Goal: Transaction & Acquisition: Purchase product/service

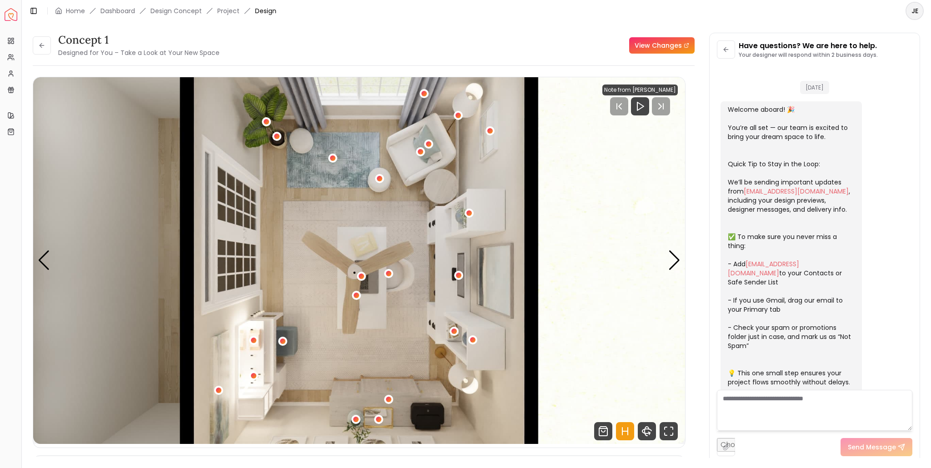
scroll to position [1322, 0]
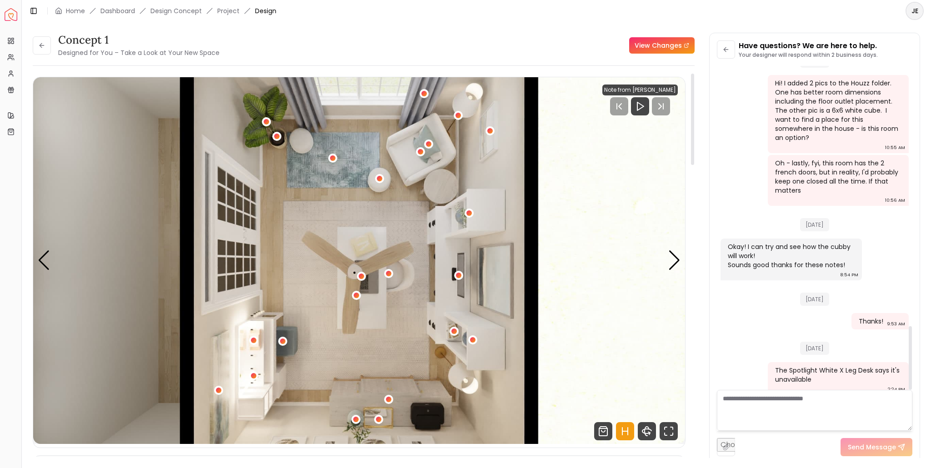
click at [649, 52] on link "View Changes" at bounding box center [661, 45] width 65 height 16
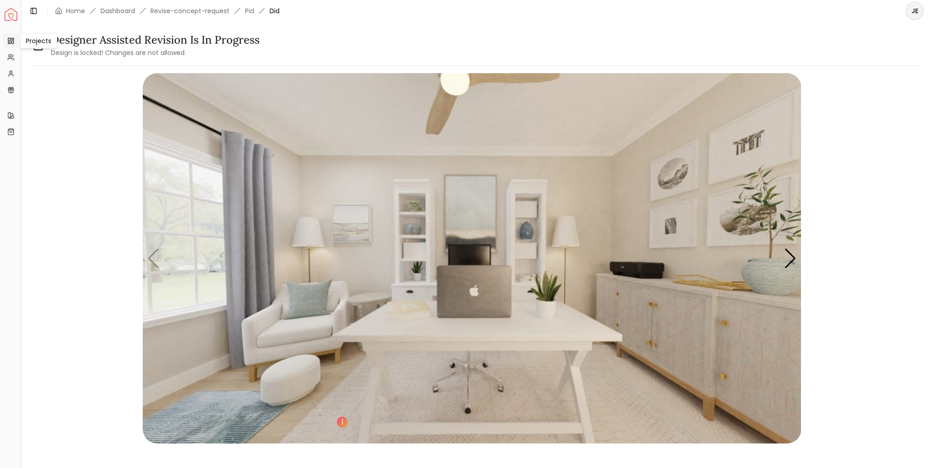
click at [9, 43] on rect at bounding box center [9, 42] width 2 height 1
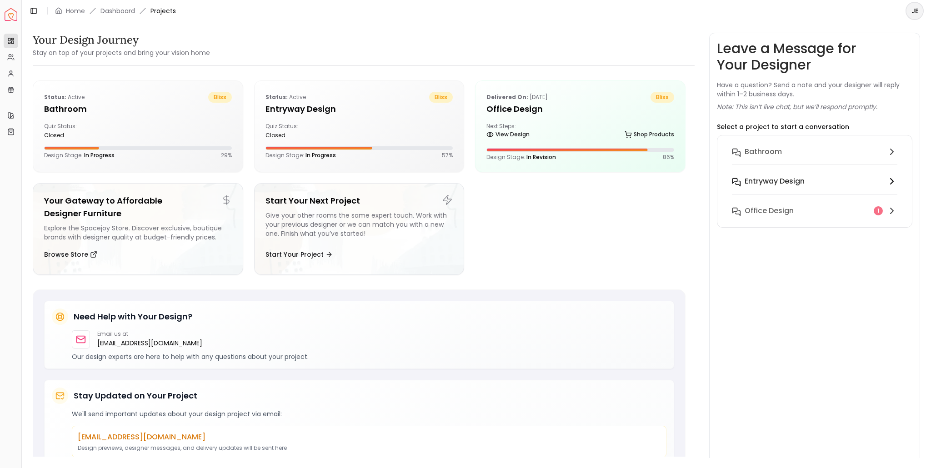
click at [770, 177] on h6 "entryway design" at bounding box center [774, 181] width 60 height 11
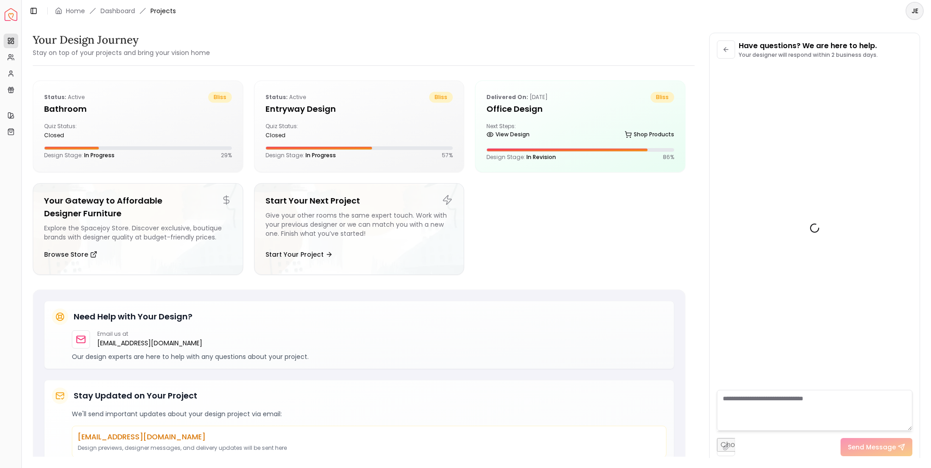
scroll to position [85, 0]
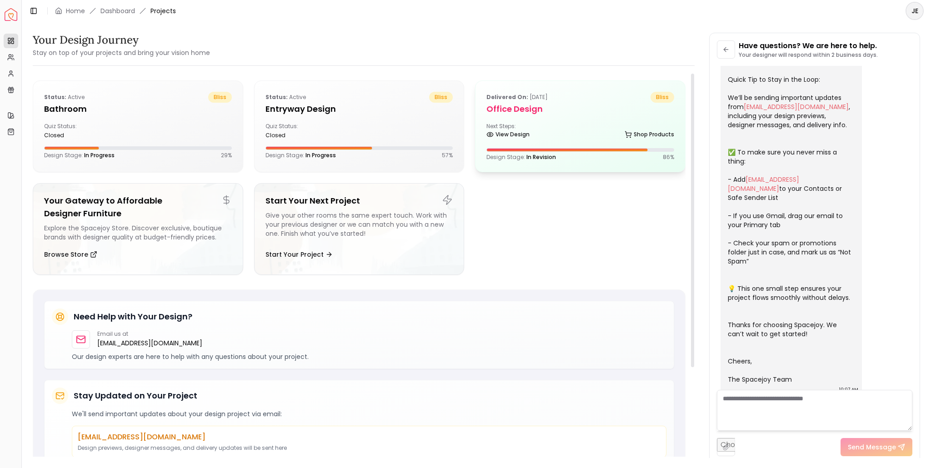
click at [573, 130] on div "Next Steps: View Design Shop Products" at bounding box center [580, 132] width 188 height 18
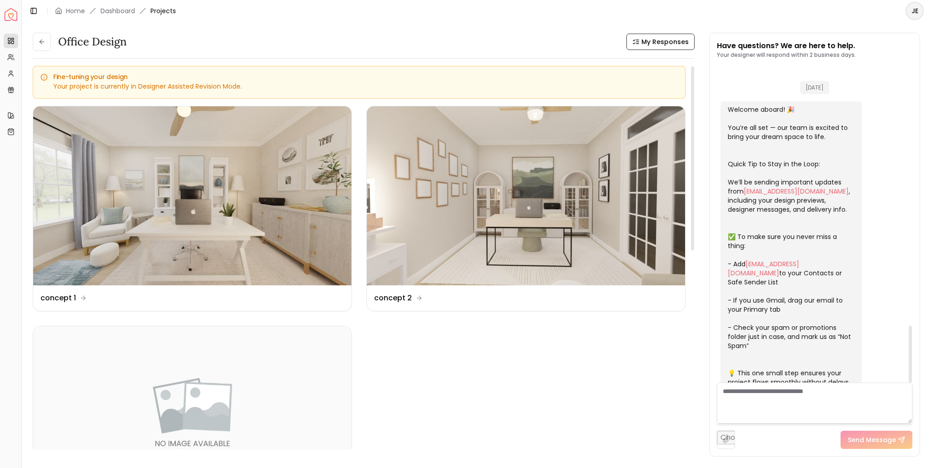
scroll to position [1450, 0]
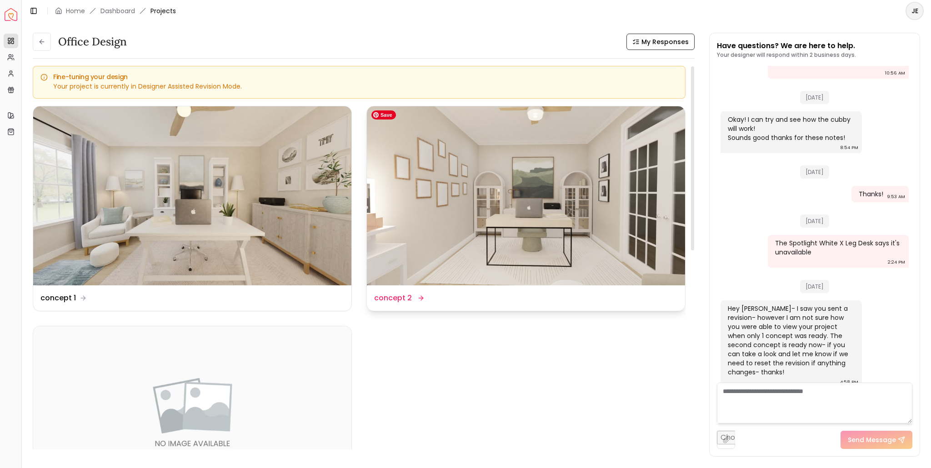
click at [526, 225] on img at bounding box center [526, 195] width 318 height 179
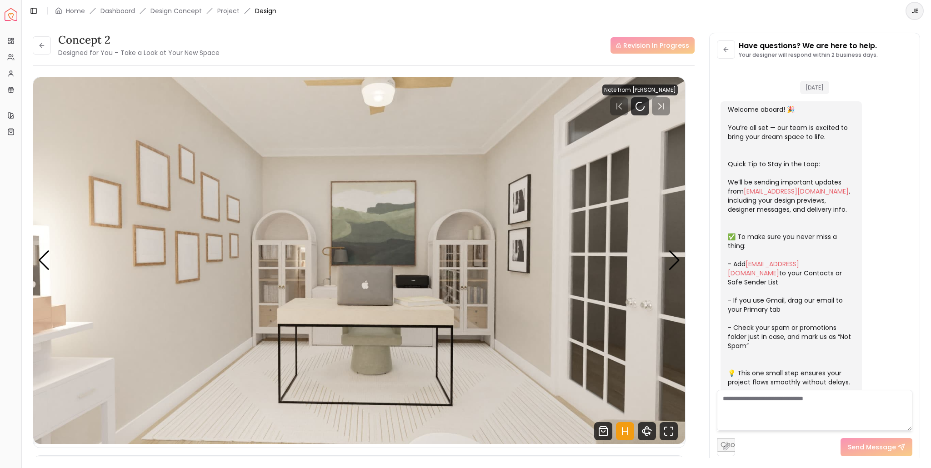
scroll to position [1442, 0]
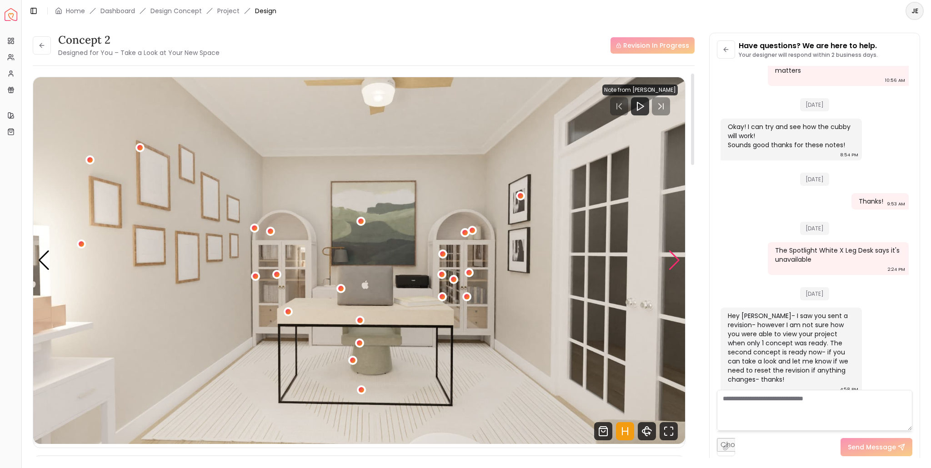
click at [675, 260] on div "Next slide" at bounding box center [674, 260] width 12 height 20
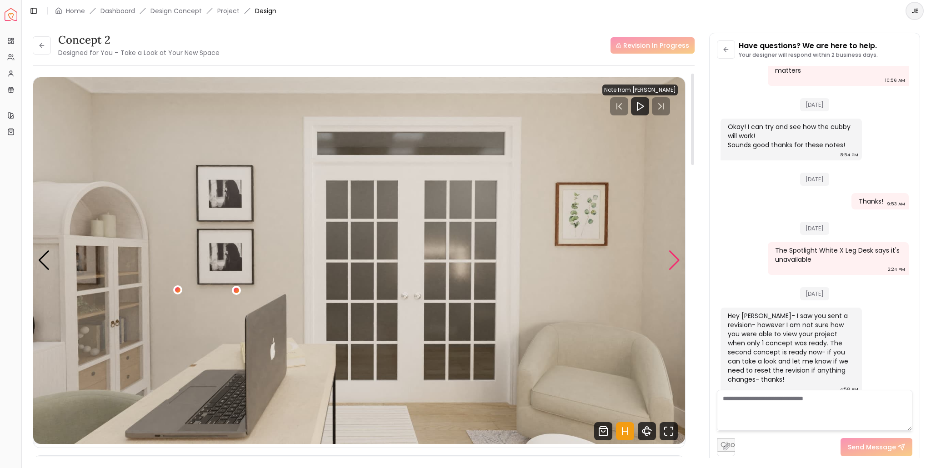
click at [675, 260] on div "Next slide" at bounding box center [674, 260] width 12 height 20
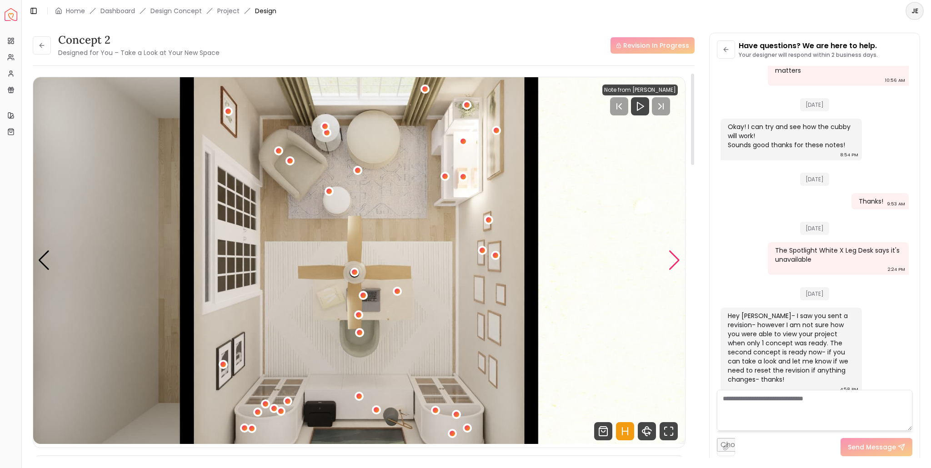
click at [675, 260] on div "Next slide" at bounding box center [674, 260] width 12 height 20
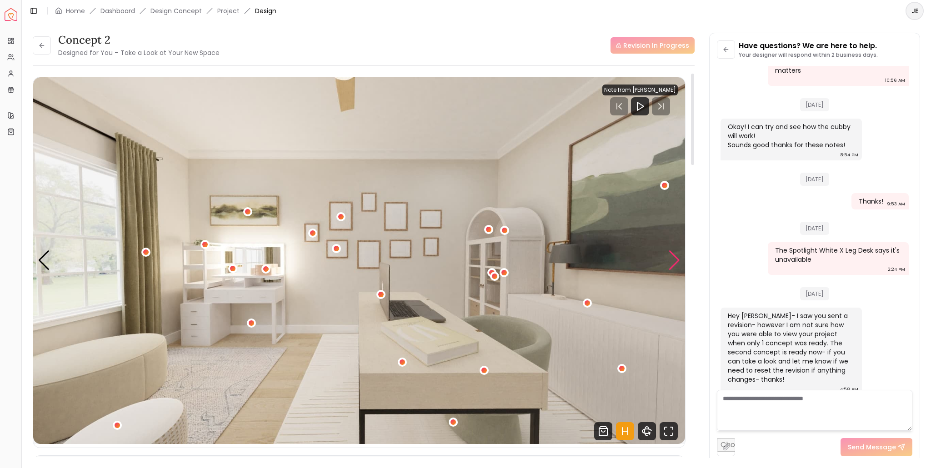
click at [675, 260] on div "Next slide" at bounding box center [674, 260] width 12 height 20
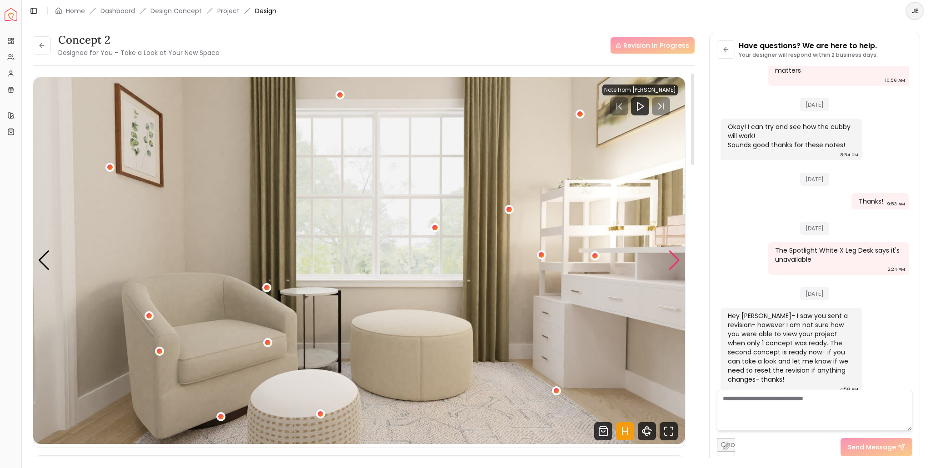
click at [675, 260] on div "Next slide" at bounding box center [674, 260] width 12 height 20
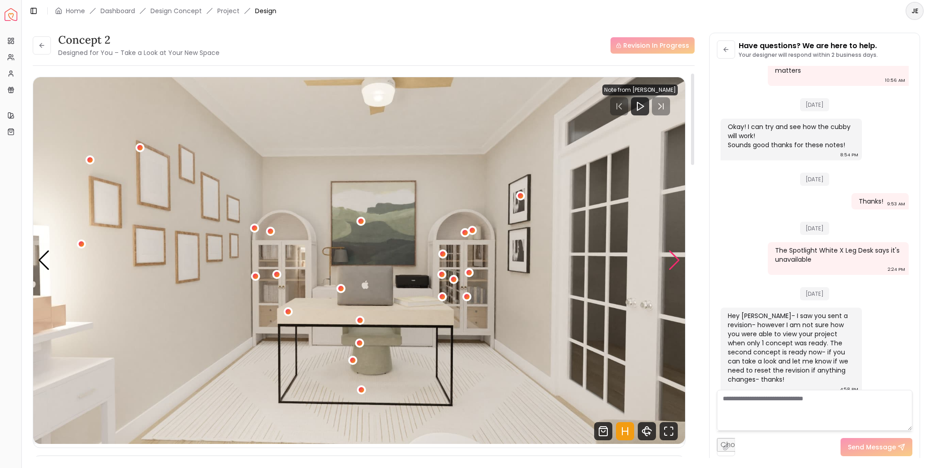
click at [675, 260] on div "Next slide" at bounding box center [674, 260] width 12 height 20
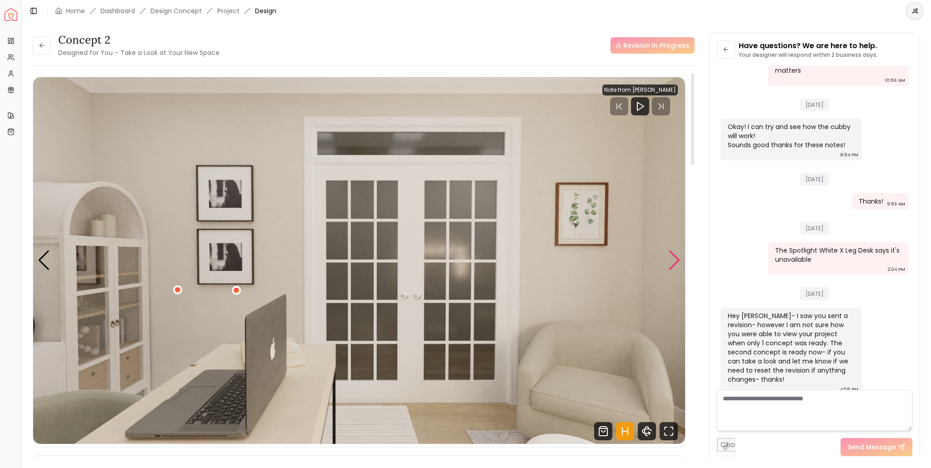
click at [675, 260] on div "Next slide" at bounding box center [674, 260] width 12 height 20
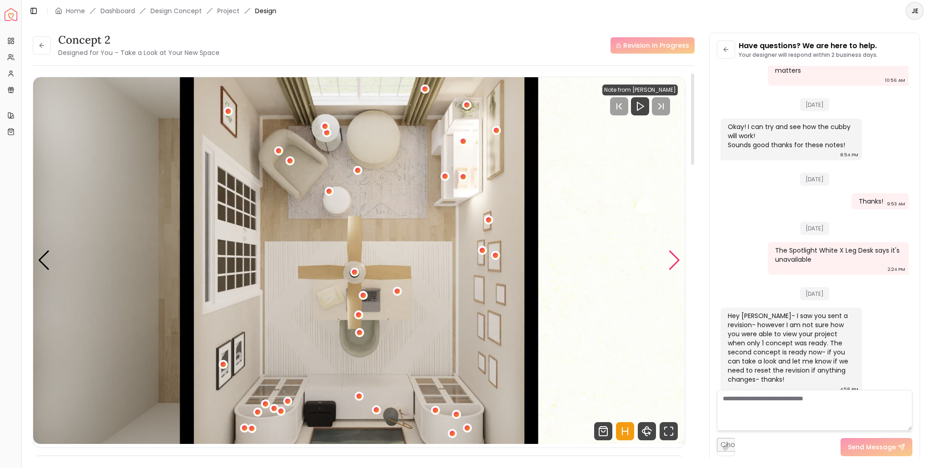
click at [675, 260] on div "Next slide" at bounding box center [674, 260] width 12 height 20
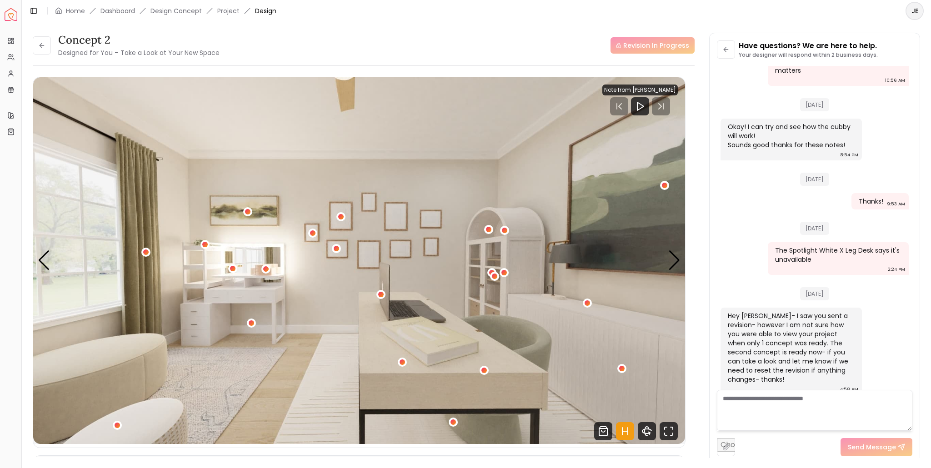
click at [748, 404] on textarea at bounding box center [814, 410] width 195 height 41
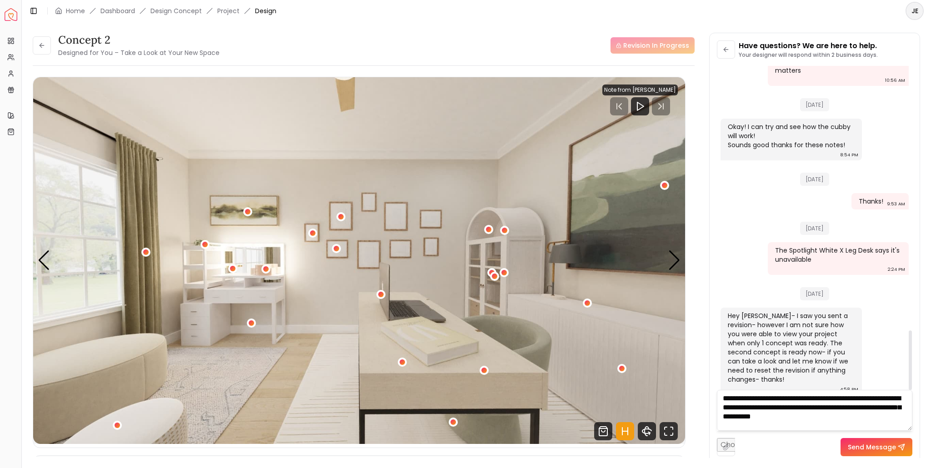
scroll to position [0, 0]
type textarea "**********"
click at [882, 450] on button "Send Message" at bounding box center [876, 447] width 72 height 18
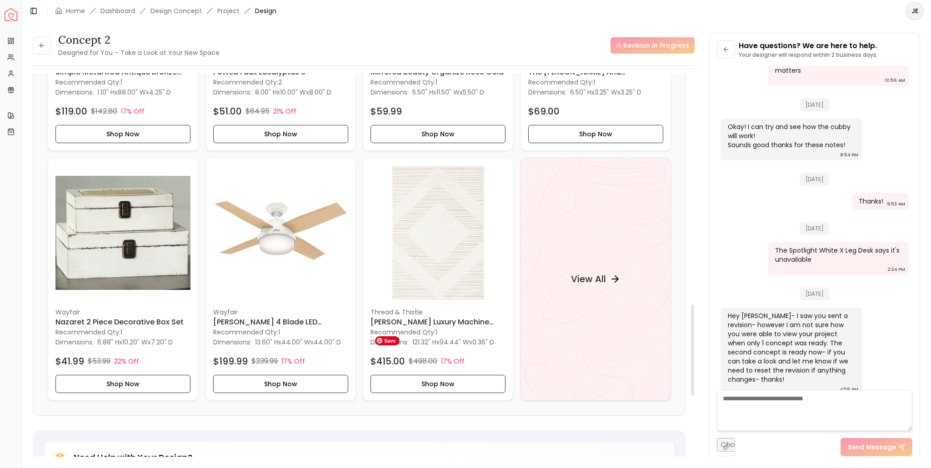
scroll to position [1000, 0]
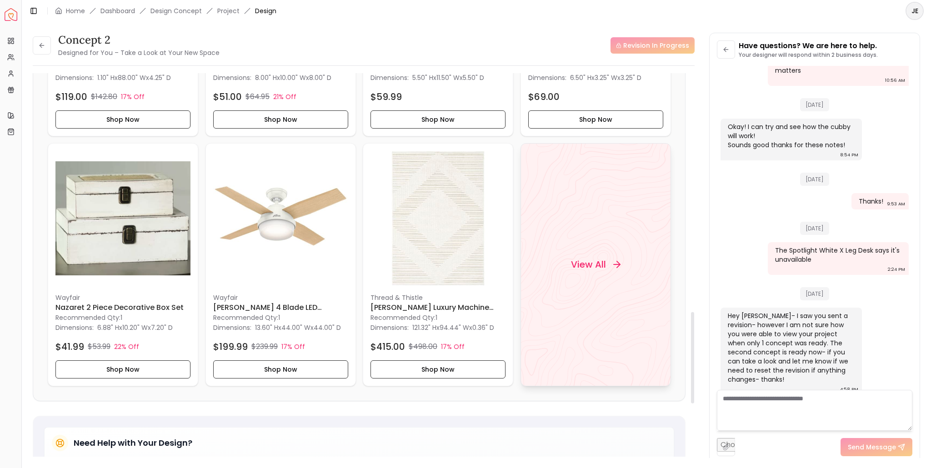
click at [592, 261] on h4 "View All" at bounding box center [587, 264] width 35 height 13
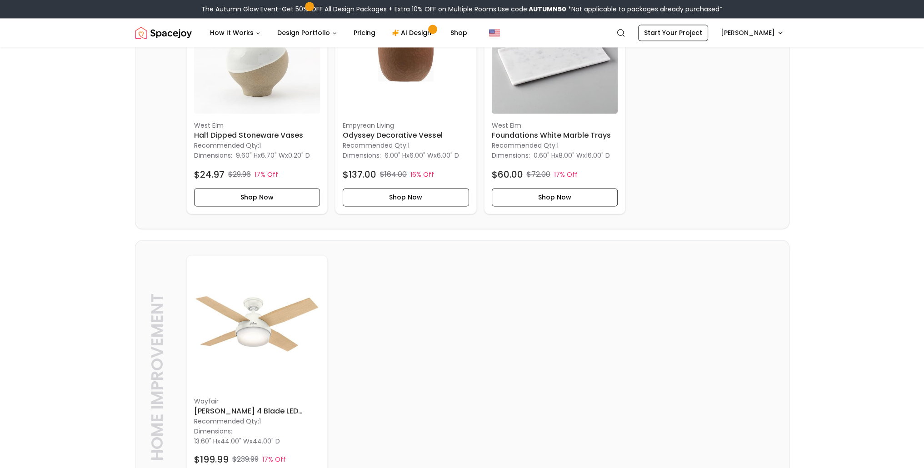
scroll to position [2136, 0]
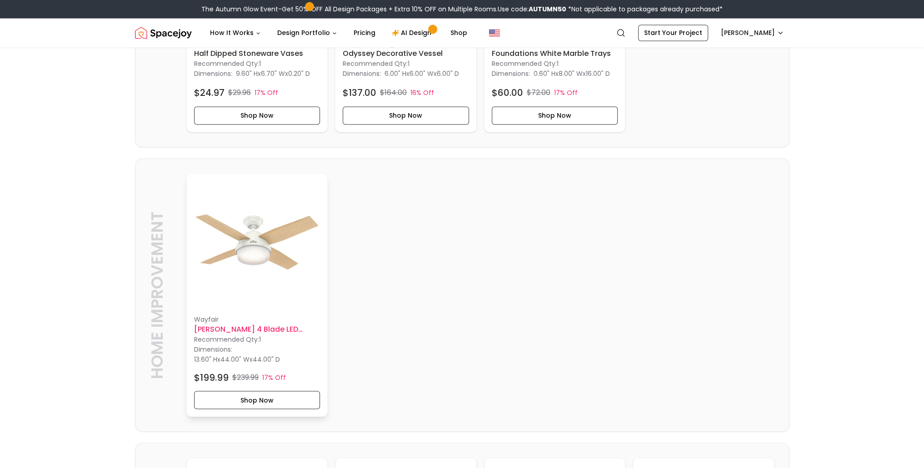
click at [258, 334] on h6 "[PERSON_NAME] 4 Blade LED Standard Ceiling Fan" at bounding box center [257, 329] width 126 height 11
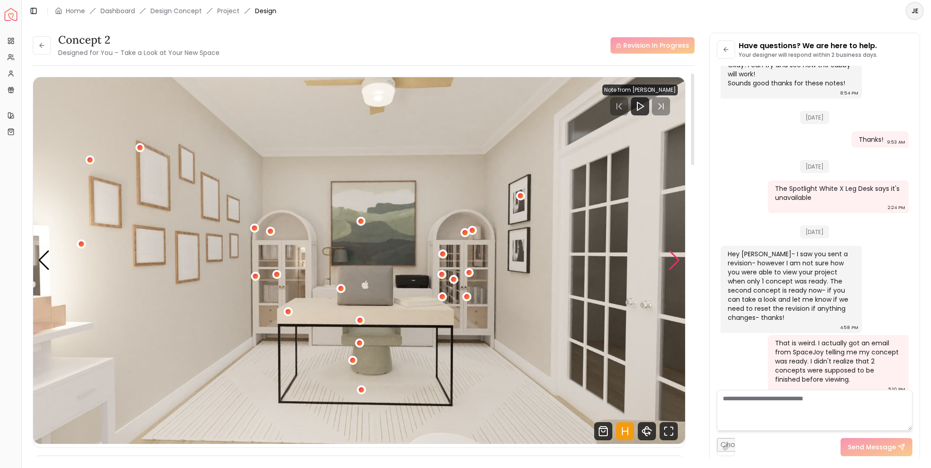
click at [676, 258] on div "Next slide" at bounding box center [674, 260] width 12 height 20
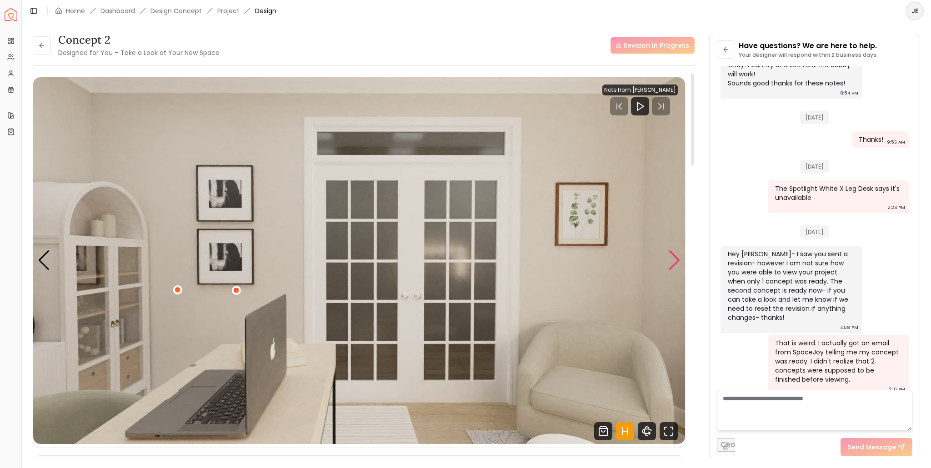
click at [676, 258] on div "Next slide" at bounding box center [674, 260] width 12 height 20
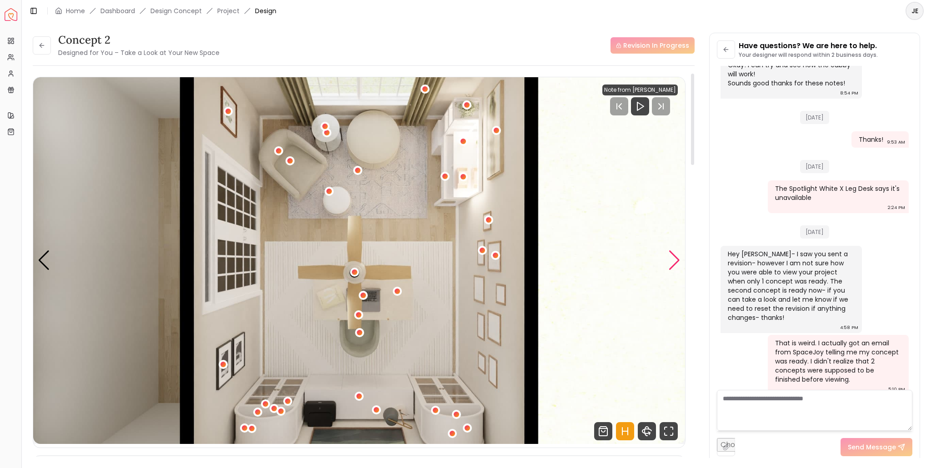
click at [676, 258] on div "Next slide" at bounding box center [674, 260] width 12 height 20
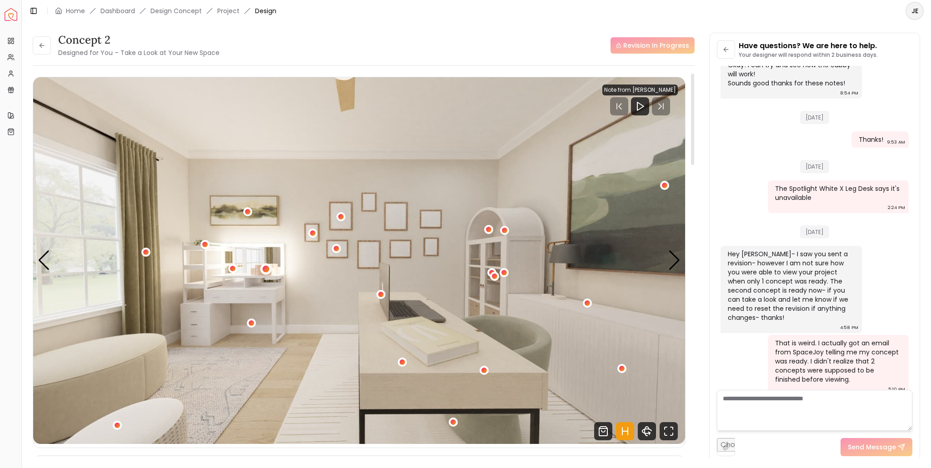
click at [266, 270] on div "4 / 5" at bounding box center [265, 268] width 7 height 7
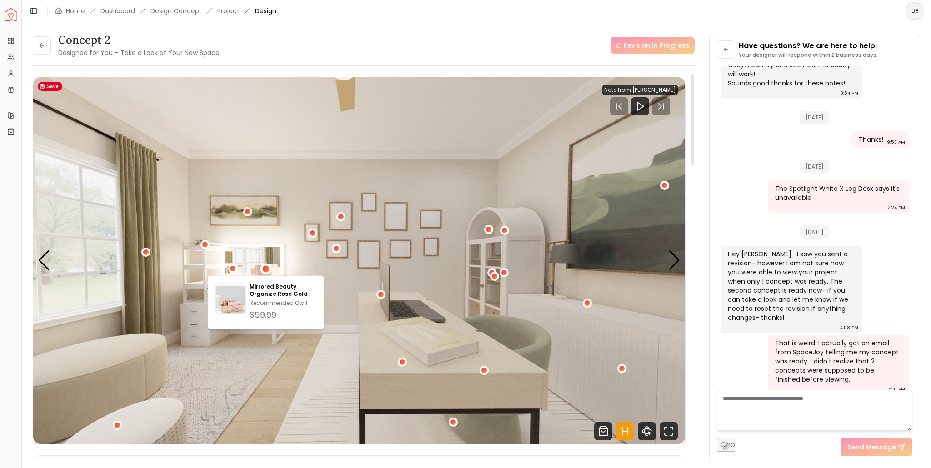
click at [322, 186] on img "4 / 5" at bounding box center [359, 260] width 652 height 367
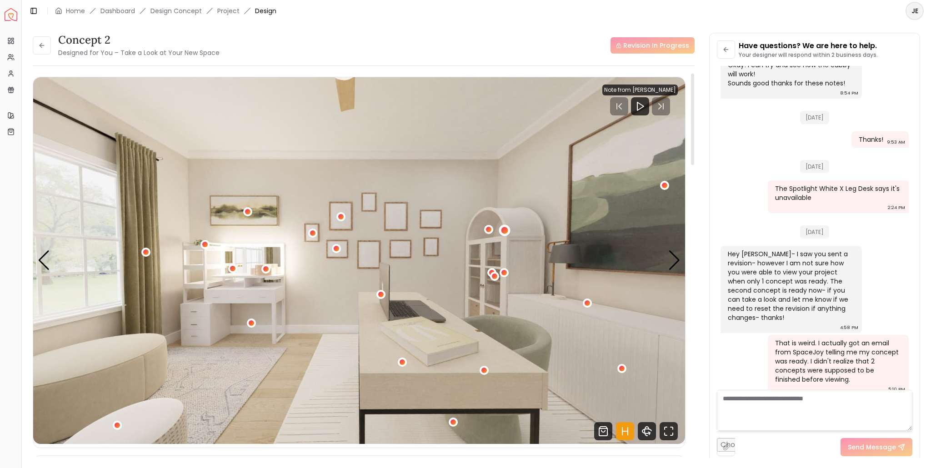
click at [506, 231] on div "4 / 5" at bounding box center [504, 230] width 7 height 7
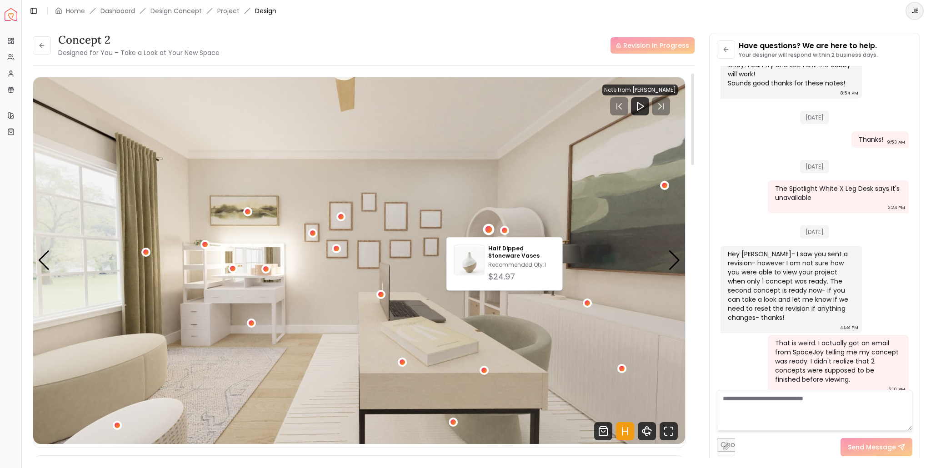
click at [485, 228] on div "4 / 5" at bounding box center [488, 229] width 7 height 7
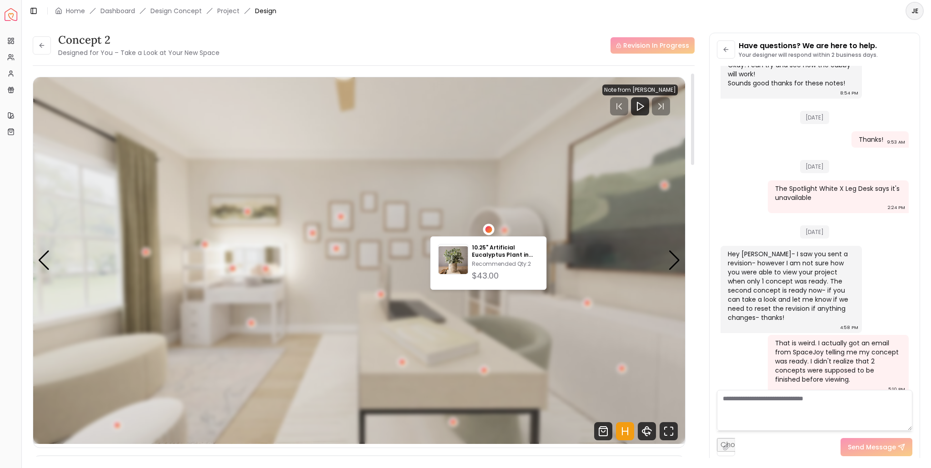
click at [485, 228] on div "4 / 5" at bounding box center [488, 229] width 7 height 7
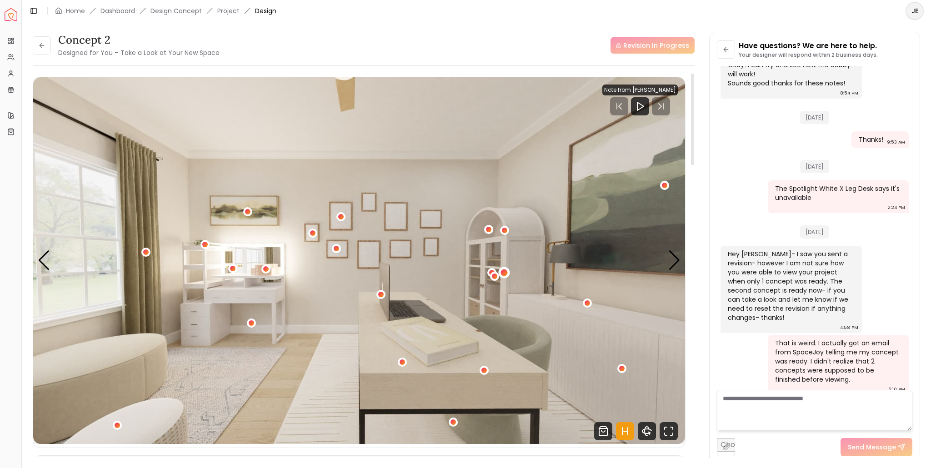
click at [505, 272] on div "4 / 5" at bounding box center [503, 272] width 7 height 7
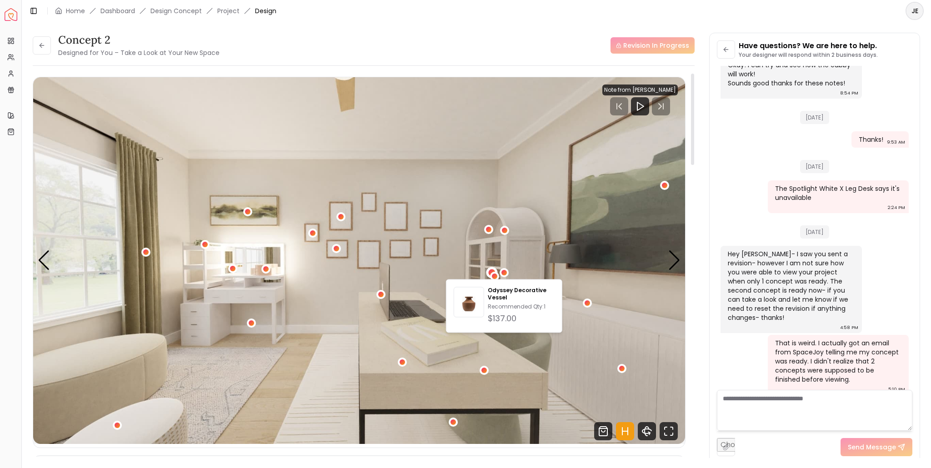
click at [494, 269] on div "4 / 5" at bounding box center [491, 272] width 11 height 11
click at [732, 161] on div "Yesterday" at bounding box center [814, 164] width 188 height 31
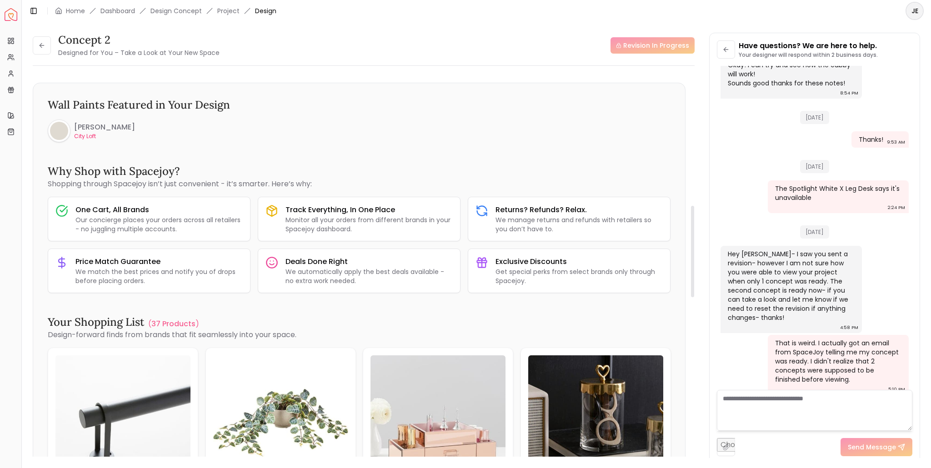
scroll to position [1045, 0]
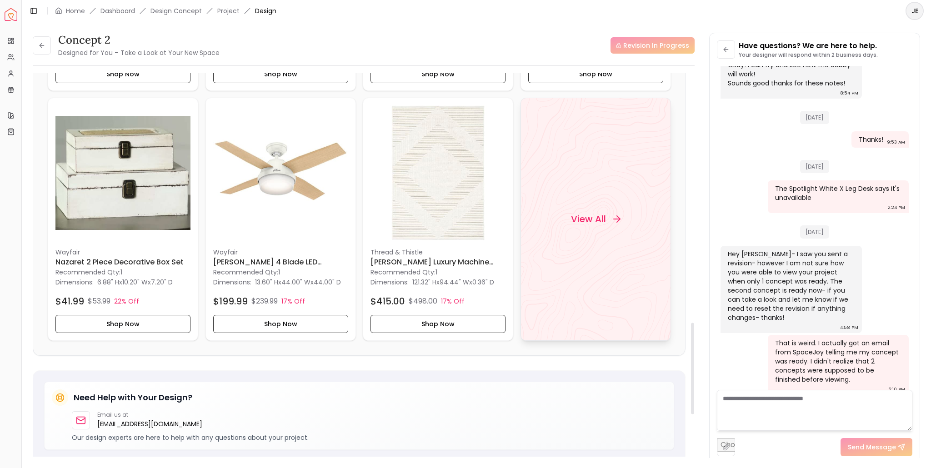
click at [605, 220] on h4 "View All" at bounding box center [587, 219] width 35 height 13
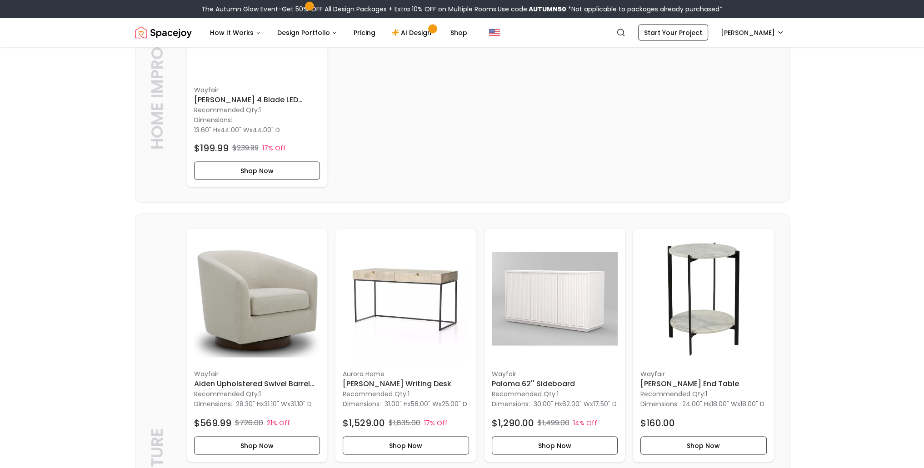
scroll to position [2363, 0]
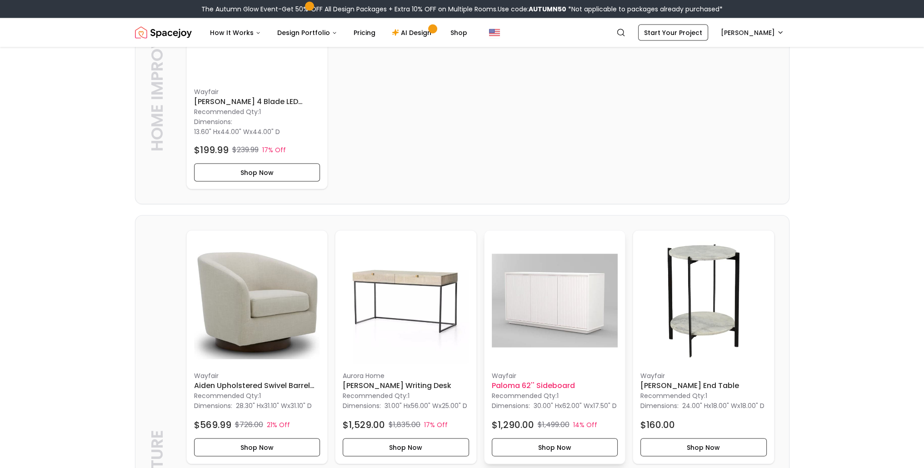
click at [533, 391] on h6 "Paloma 62'' Sideboard" at bounding box center [555, 385] width 126 height 11
